Goal: Task Accomplishment & Management: Use online tool/utility

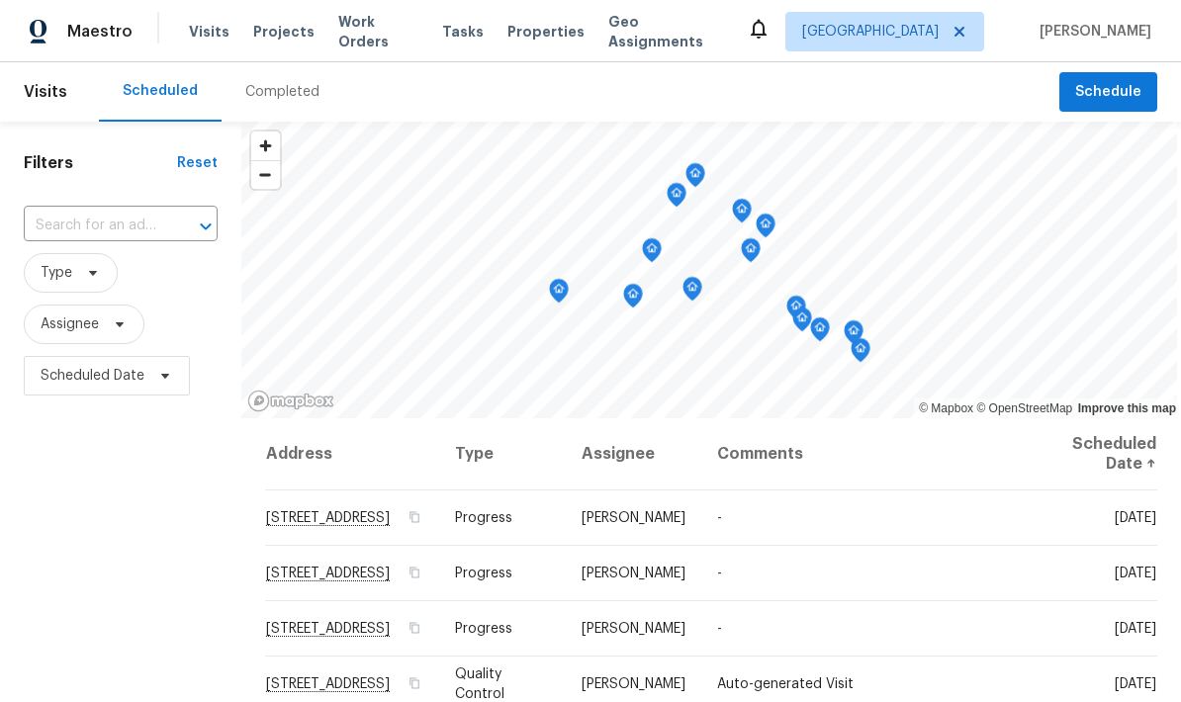
scroll to position [-2, 0]
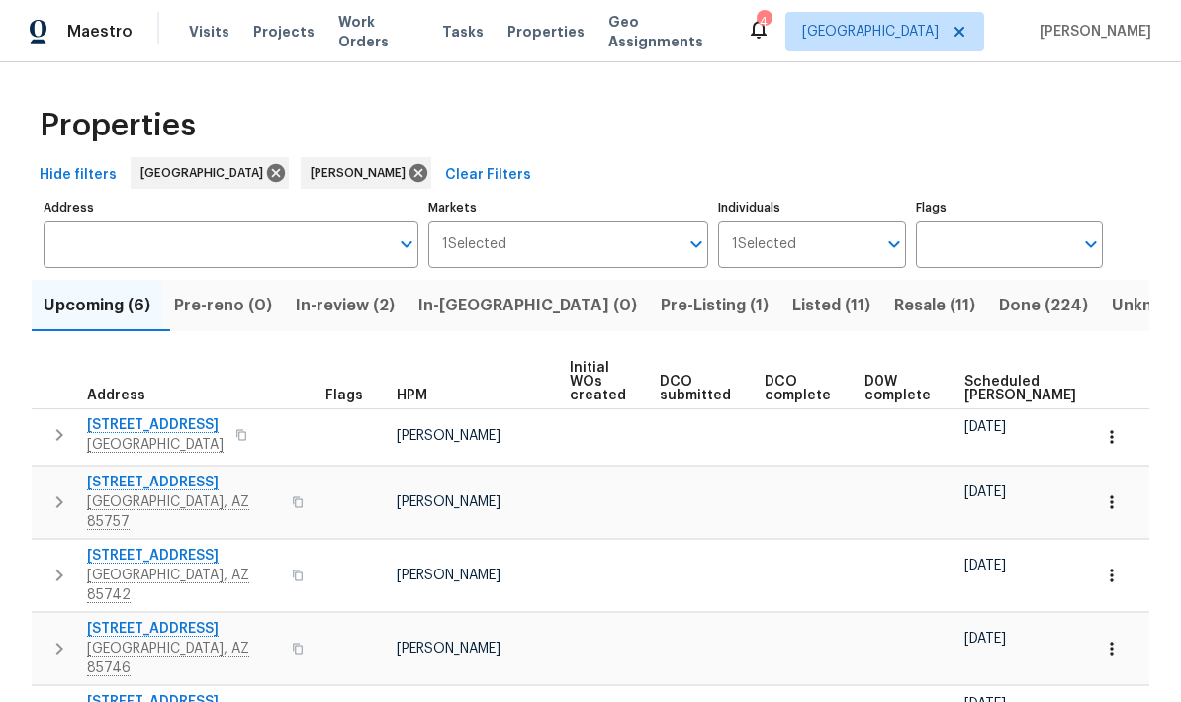
click at [661, 306] on span "Pre-Listing (1)" at bounding box center [715, 306] width 108 height 28
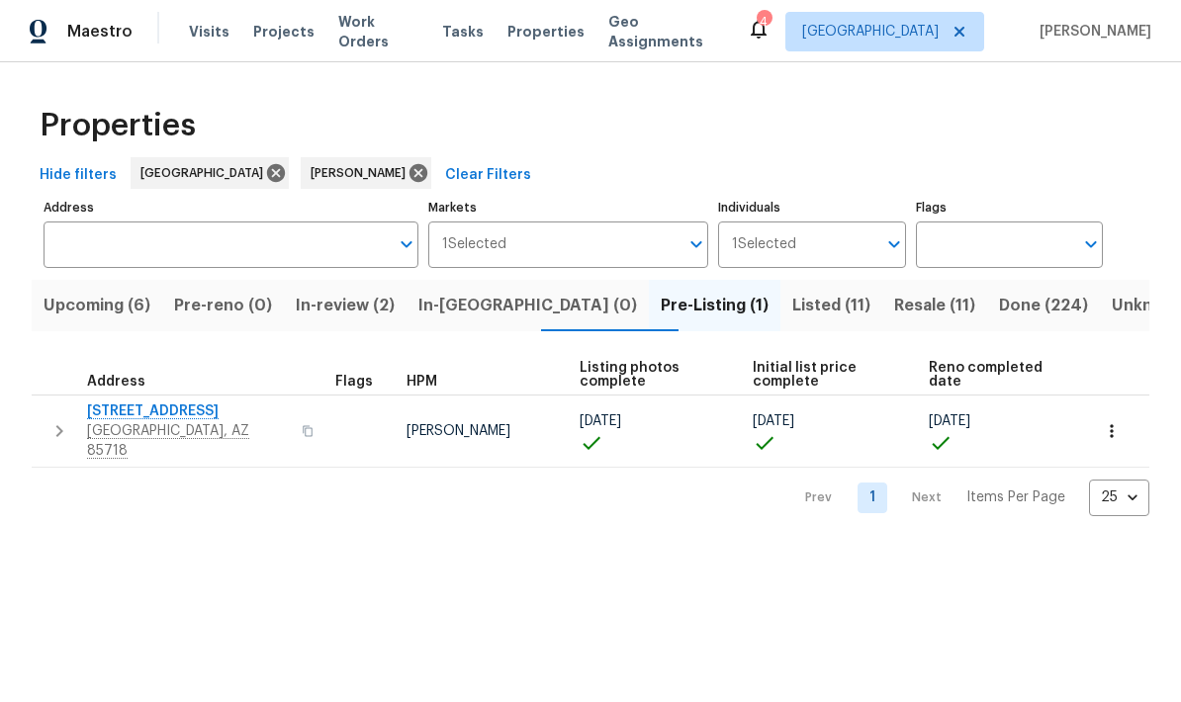
click at [75, 418] on button "button" at bounding box center [60, 430] width 40 height 59
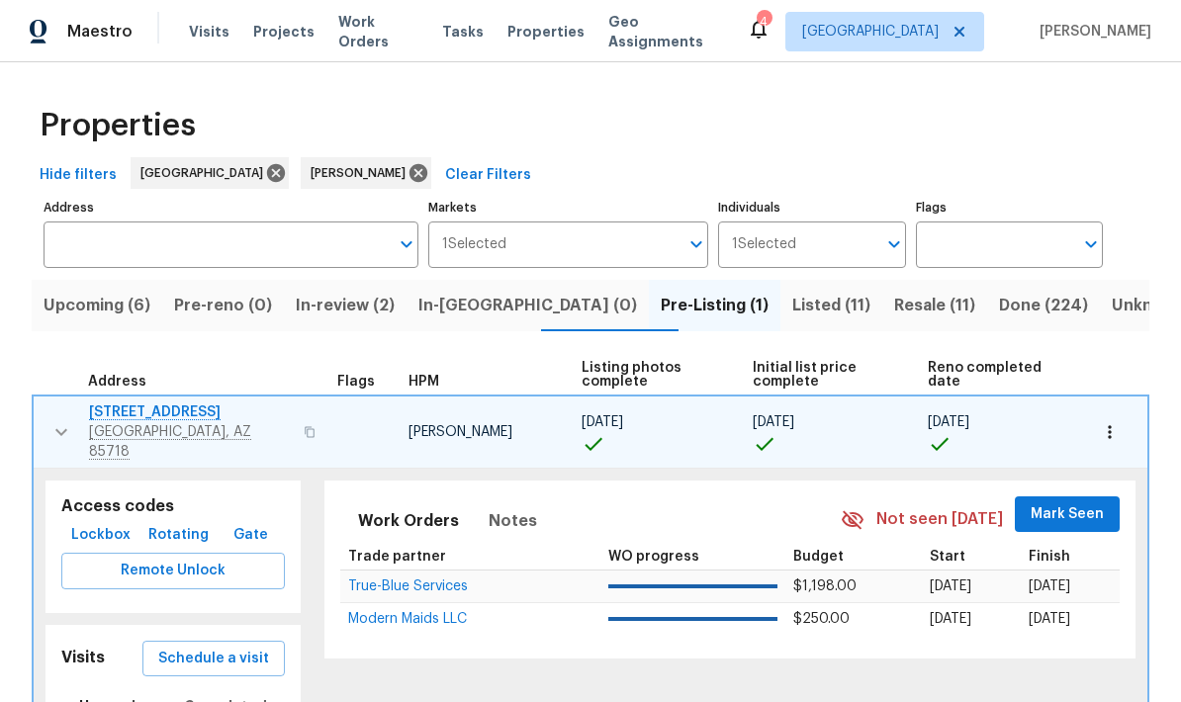
click at [190, 651] on span "Schedule a visit" at bounding box center [213, 659] width 111 height 25
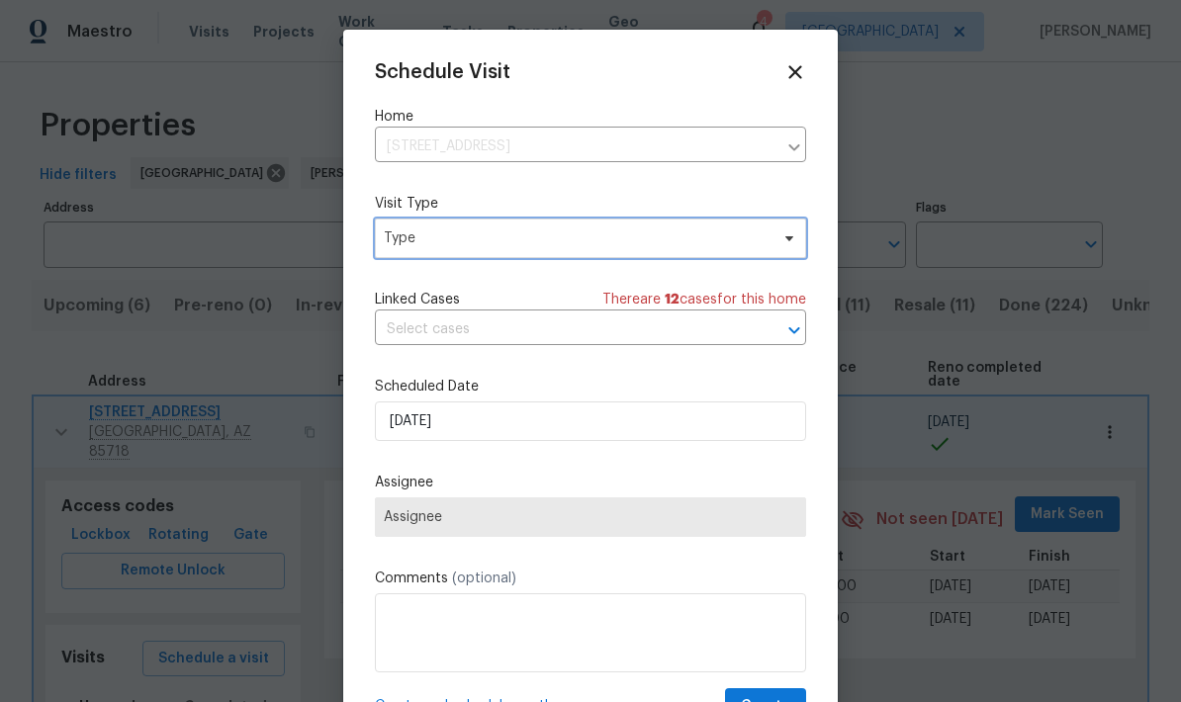
click at [655, 258] on span "Type" at bounding box center [590, 239] width 431 height 40
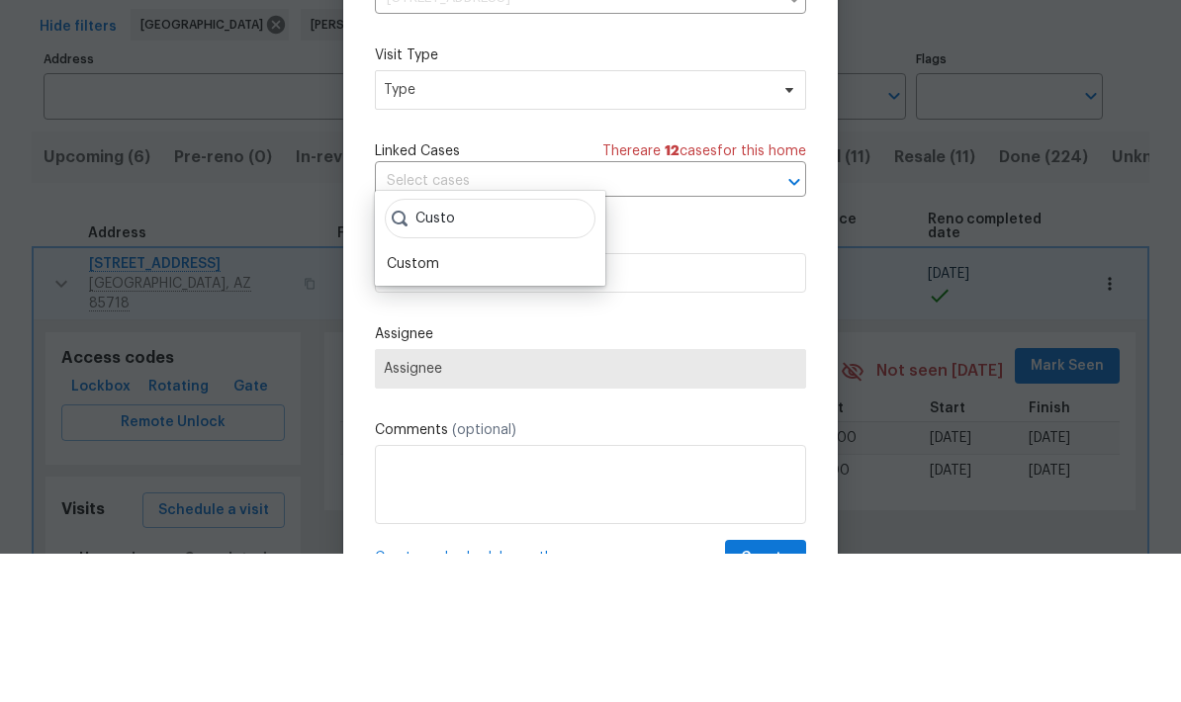
scroll to position [79, 0]
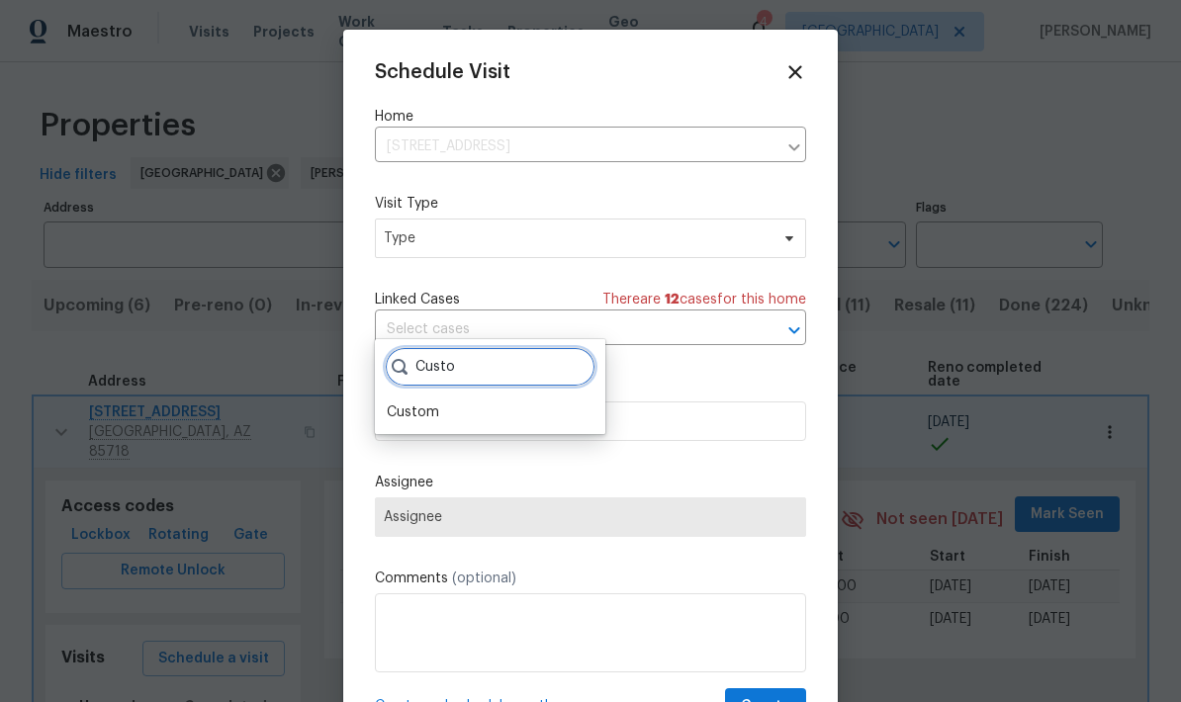
type input "Custo"
click at [416, 402] on div "Custom" at bounding box center [413, 412] width 52 height 20
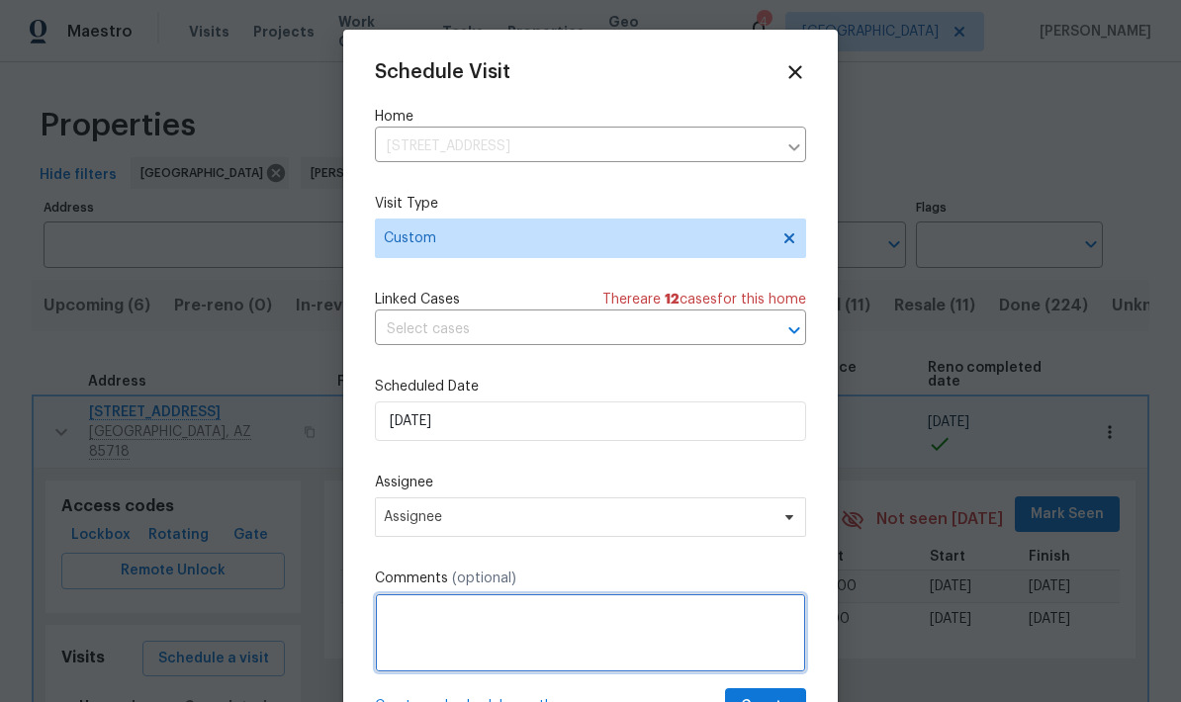
click at [606, 623] on textarea at bounding box center [590, 632] width 431 height 79
type textarea "Additional photos"
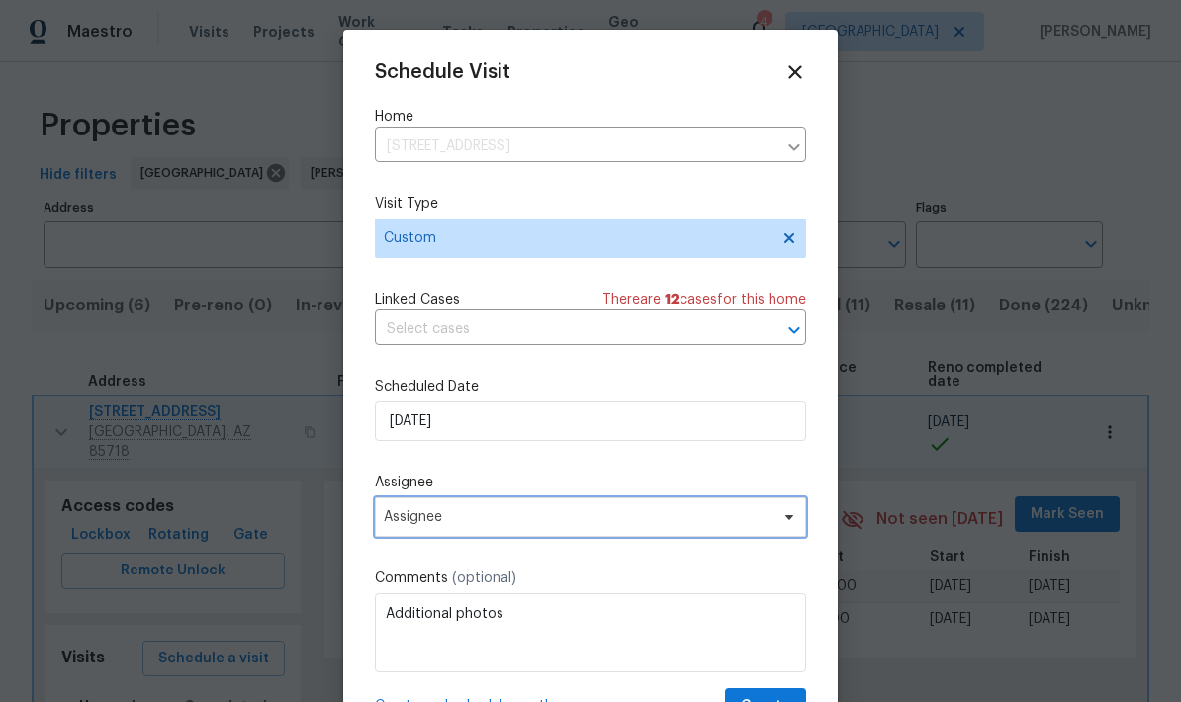
click at [750, 522] on span "Assignee" at bounding box center [578, 517] width 388 height 16
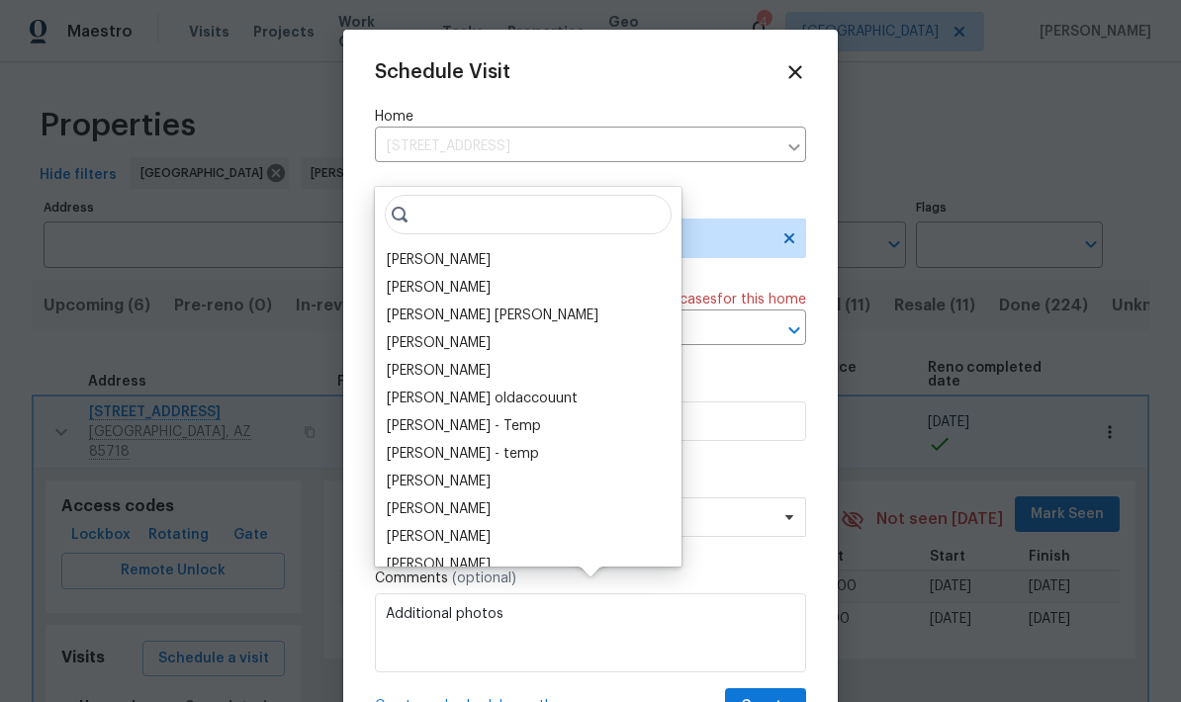
click at [483, 246] on div "[PERSON_NAME]" at bounding box center [528, 260] width 295 height 28
click at [467, 250] on div "[PERSON_NAME]" at bounding box center [439, 260] width 104 height 20
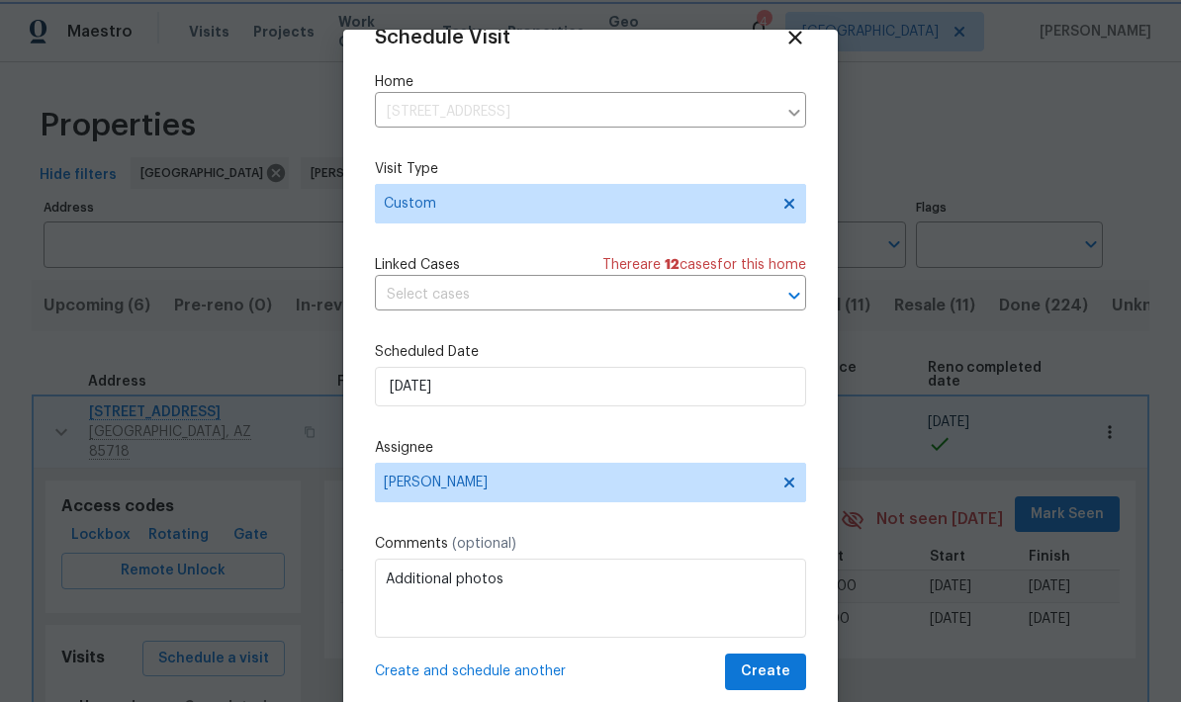
scroll to position [39, 0]
click at [784, 673] on span "Create" at bounding box center [765, 672] width 49 height 25
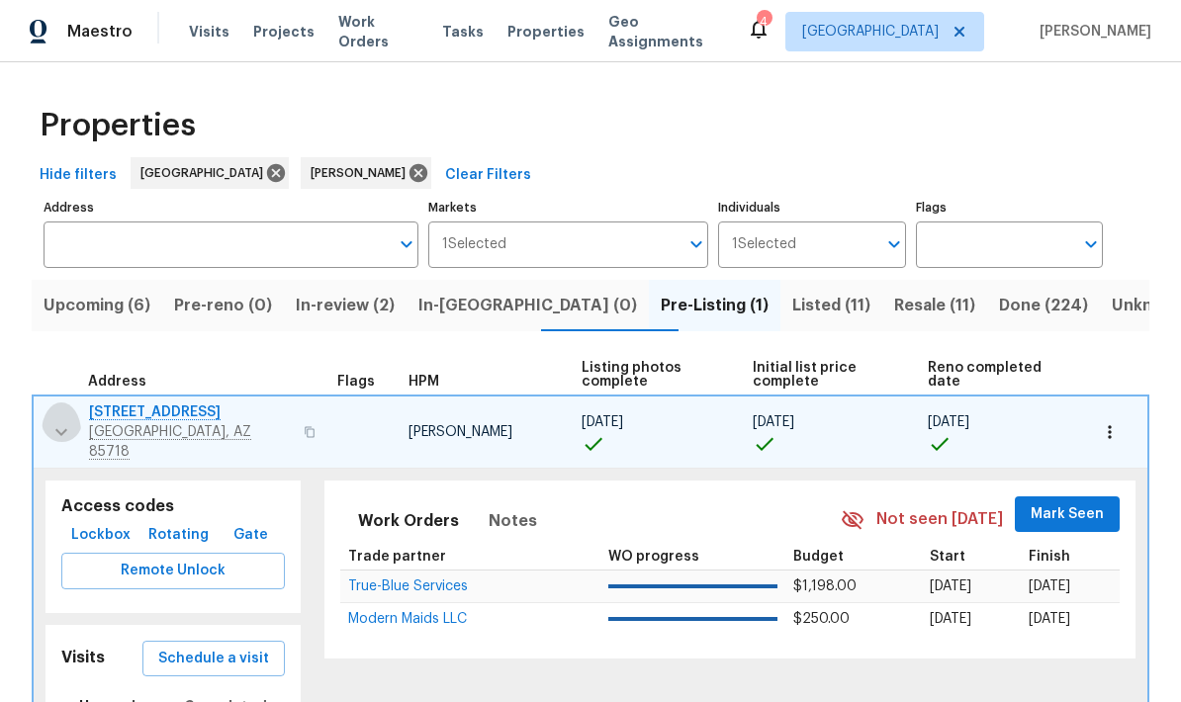
click at [61, 420] on icon "button" at bounding box center [61, 432] width 24 height 24
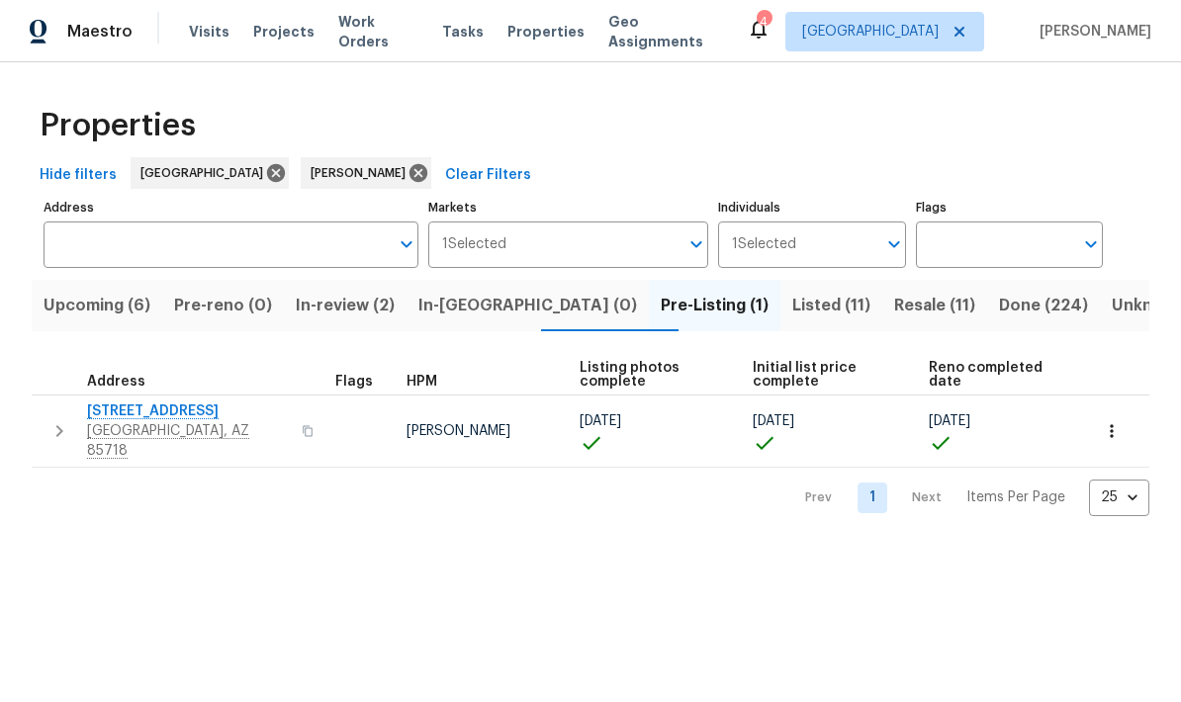
scroll to position [0, 0]
click at [894, 319] on span "Resale (11)" at bounding box center [934, 306] width 81 height 28
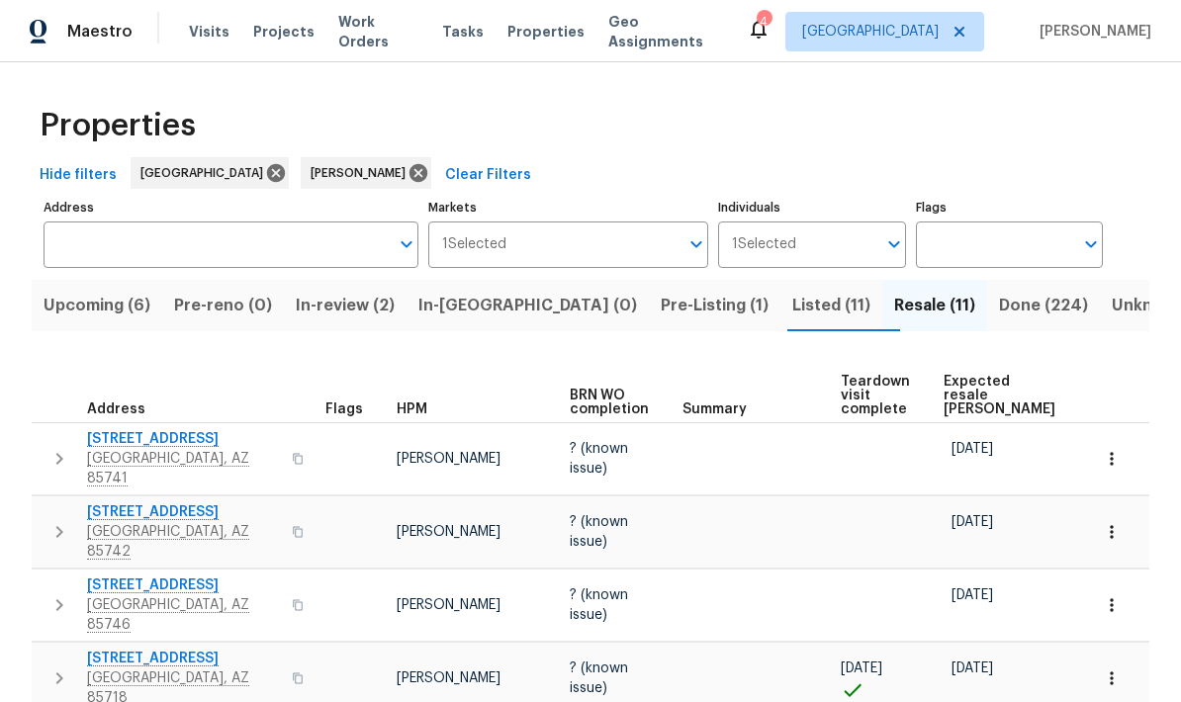
click at [946, 387] on span "Expected resale COE" at bounding box center [999, 396] width 112 height 42
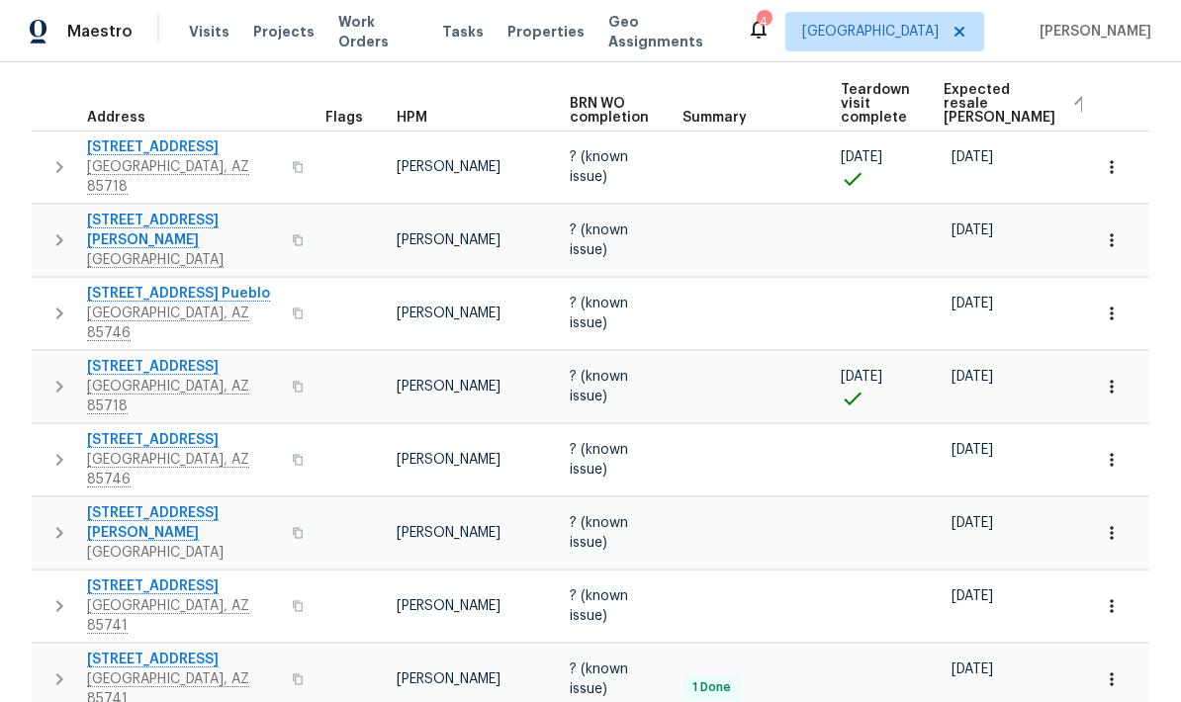
scroll to position [293, 0]
